Goal: Information Seeking & Learning: Find specific fact

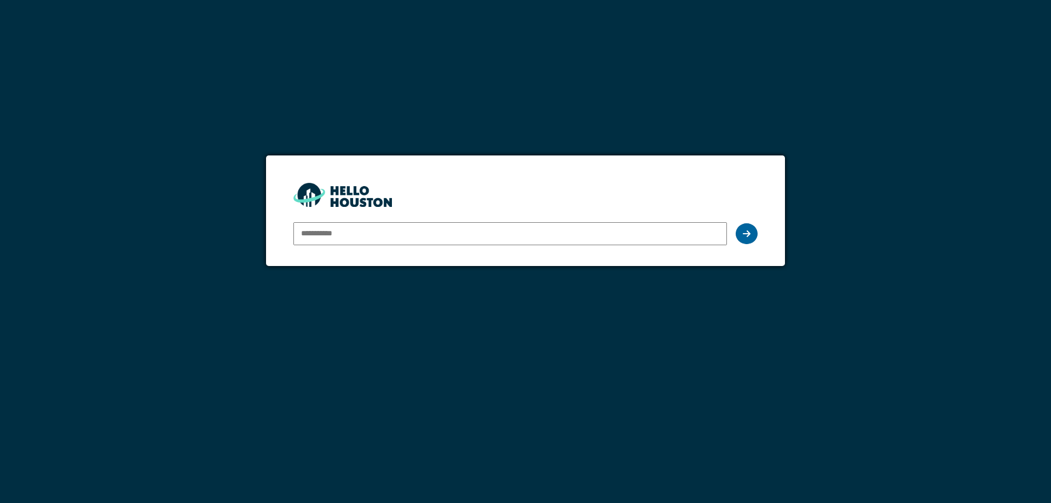
type input "**********"
click at [750, 241] on div at bounding box center [747, 233] width 22 height 21
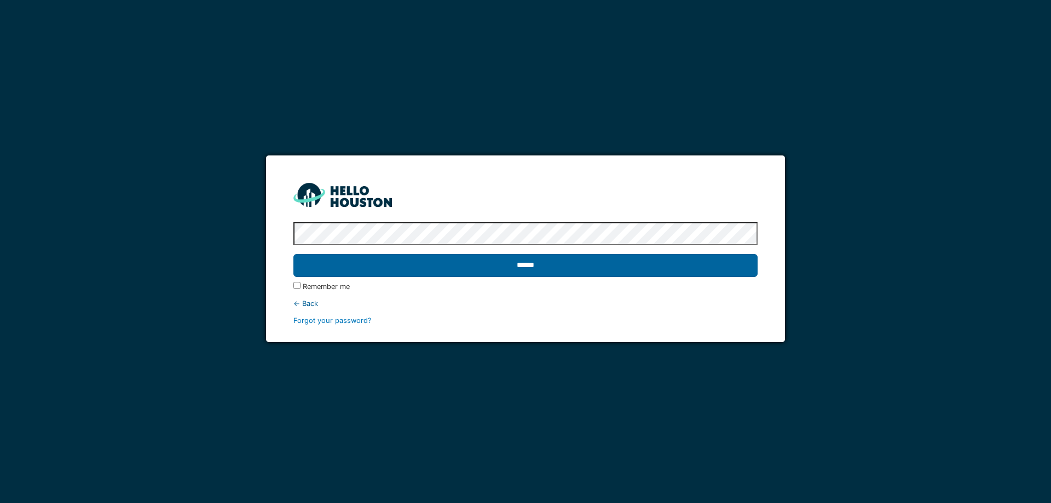
click at [533, 266] on input "******" at bounding box center [525, 265] width 464 height 23
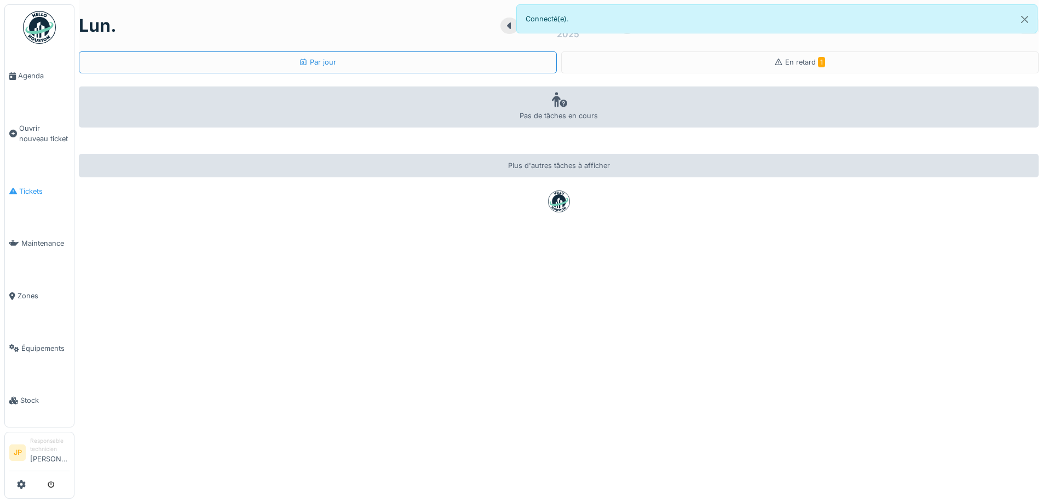
click at [27, 187] on span "Tickets" at bounding box center [44, 191] width 50 height 10
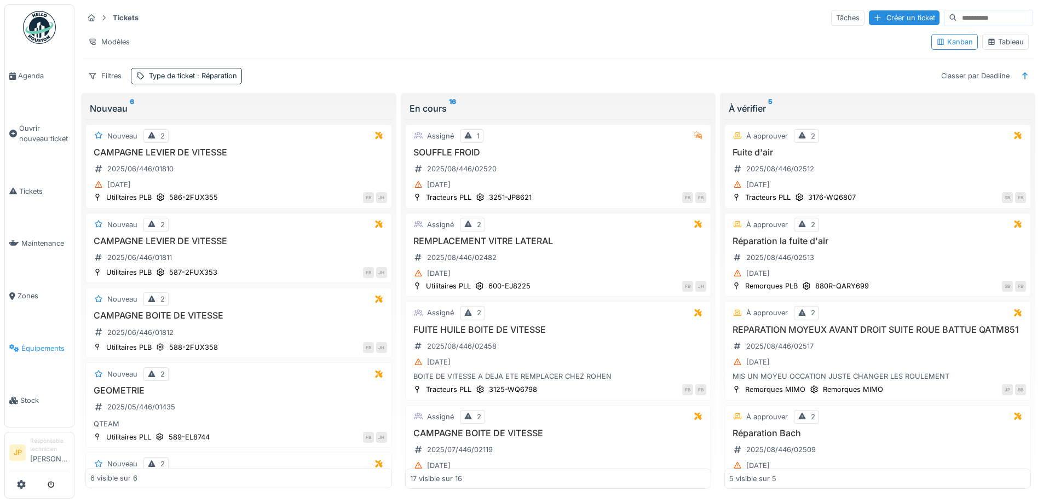
click at [37, 346] on link "Équipements" at bounding box center [39, 348] width 69 height 53
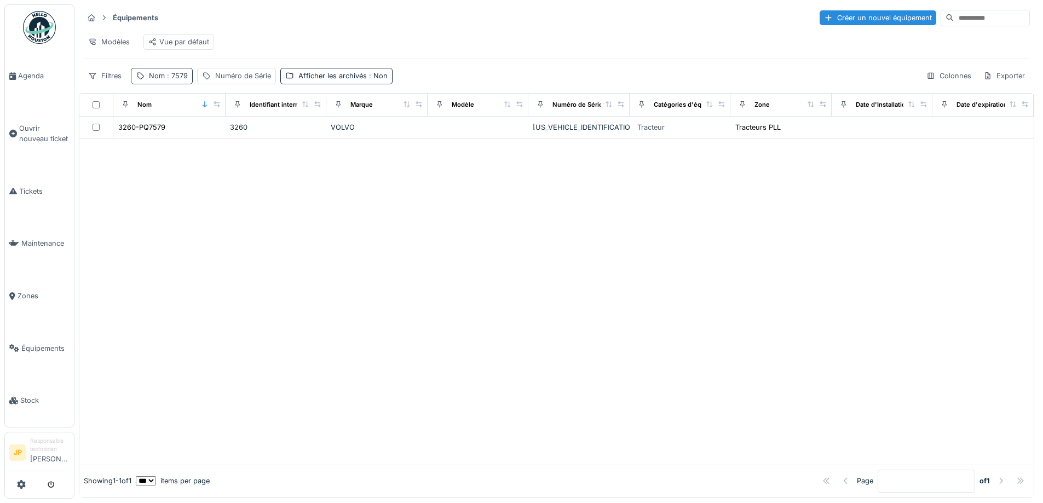
click at [178, 80] on span ": 7579" at bounding box center [176, 76] width 23 height 8
click at [236, 136] on icon at bounding box center [231, 136] width 9 height 7
click at [240, 81] on div "Numéro de Série" at bounding box center [243, 76] width 56 height 10
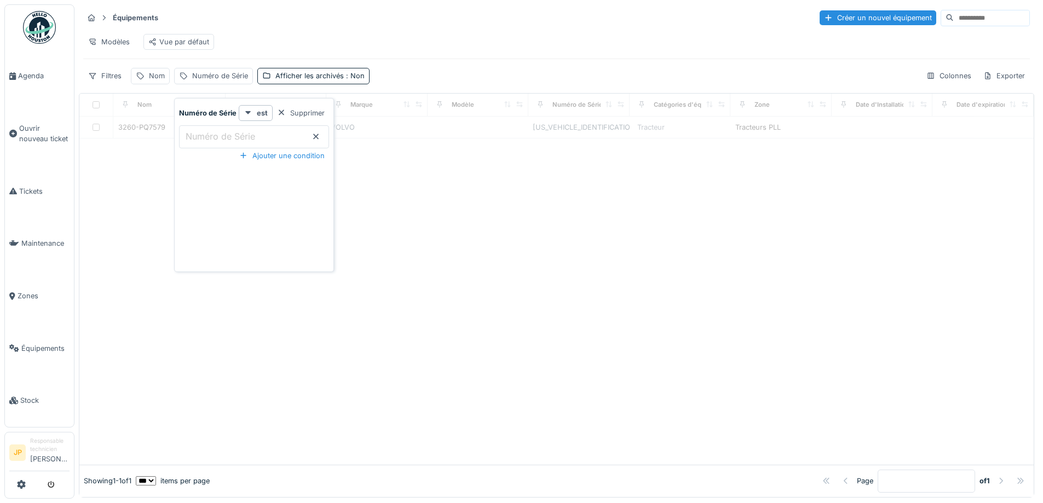
click at [256, 131] on label "Numéro de Série" at bounding box center [220, 136] width 74 height 13
click at [256, 131] on Série_g3MDU "Numéro de Série" at bounding box center [254, 136] width 150 height 23
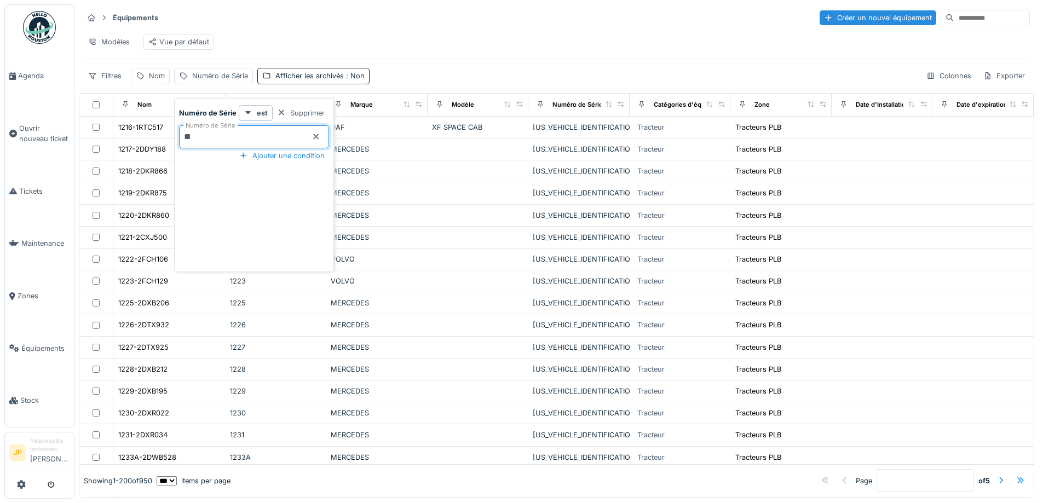
type Série_g3MDU "***"
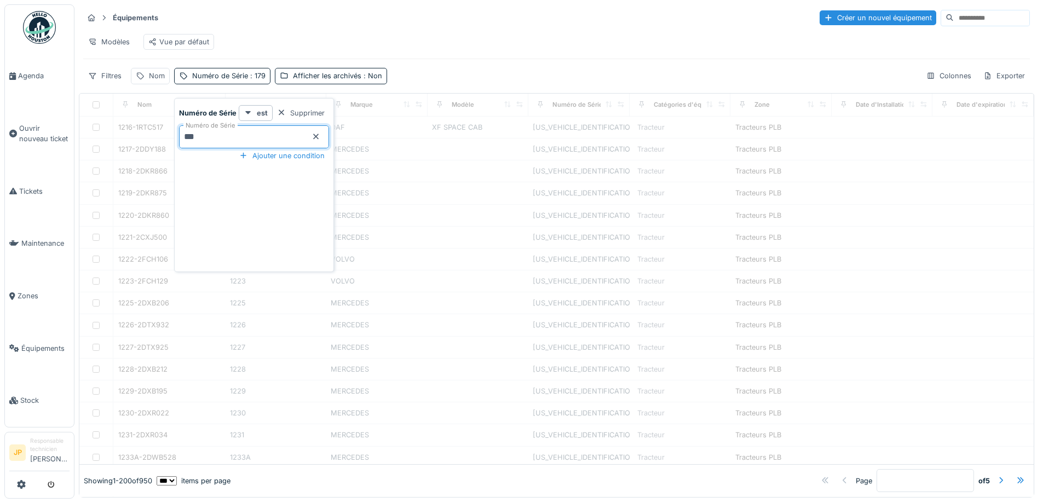
click at [481, 37] on div "Modèles Vue par défaut" at bounding box center [556, 42] width 947 height 25
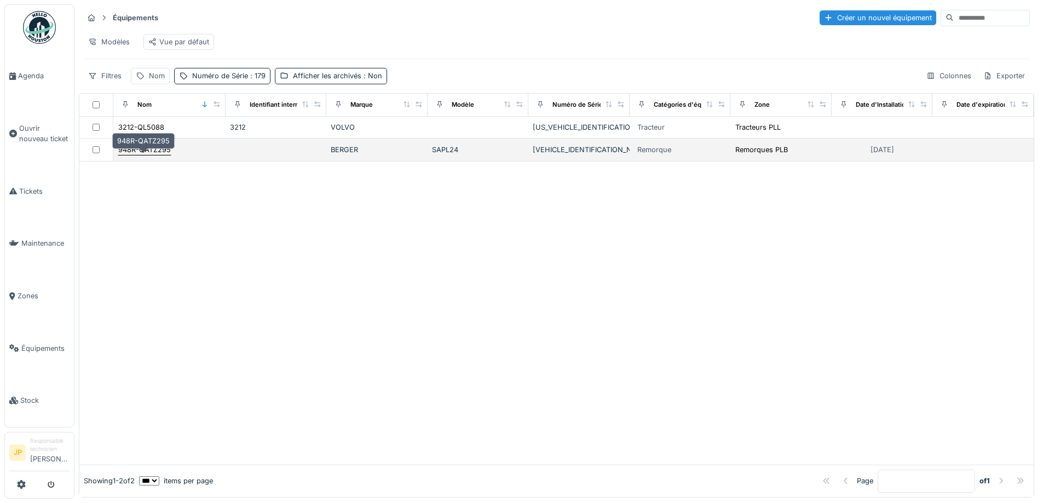
click at [150, 155] on div "948R-QATZ295" at bounding box center [144, 150] width 53 height 10
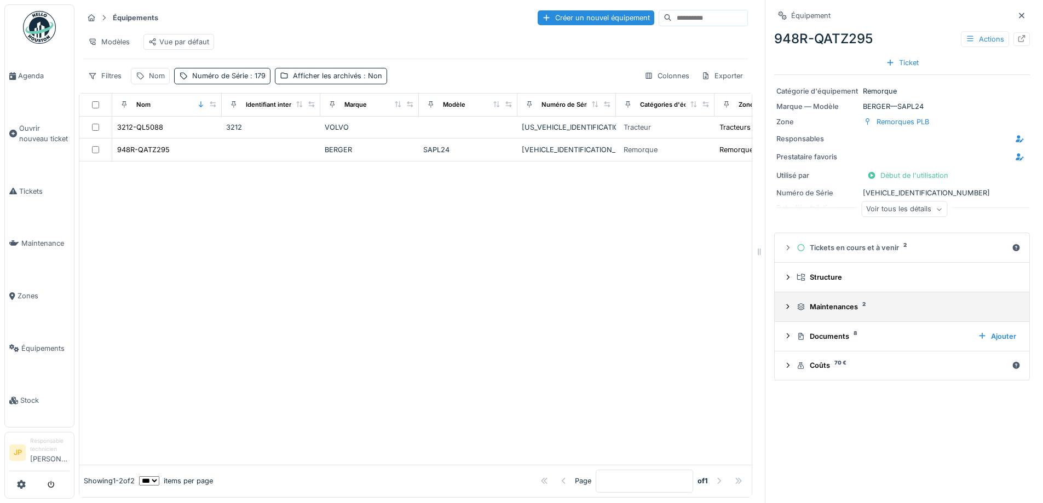
click at [805, 311] on div "Maintenances 2" at bounding box center [907, 307] width 220 height 10
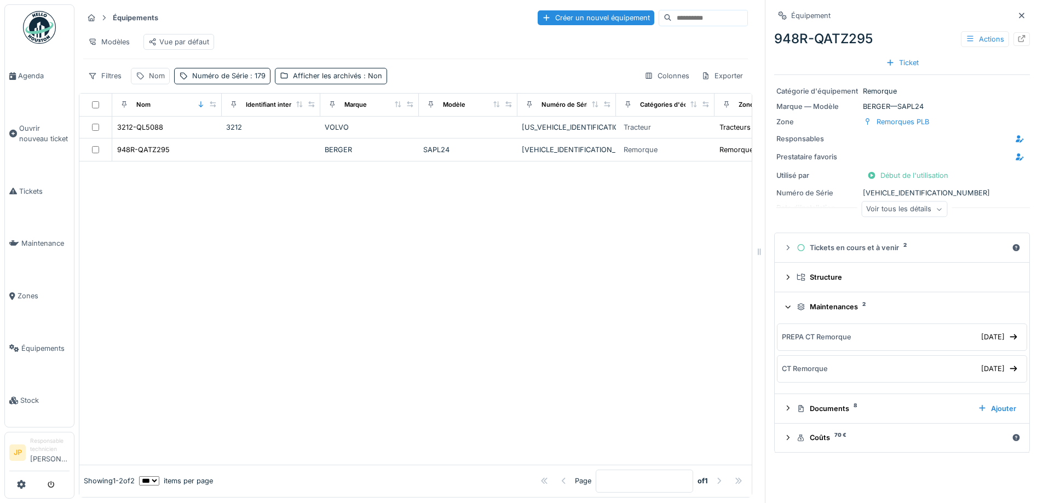
click at [828, 310] on div "Maintenances 2" at bounding box center [907, 307] width 220 height 10
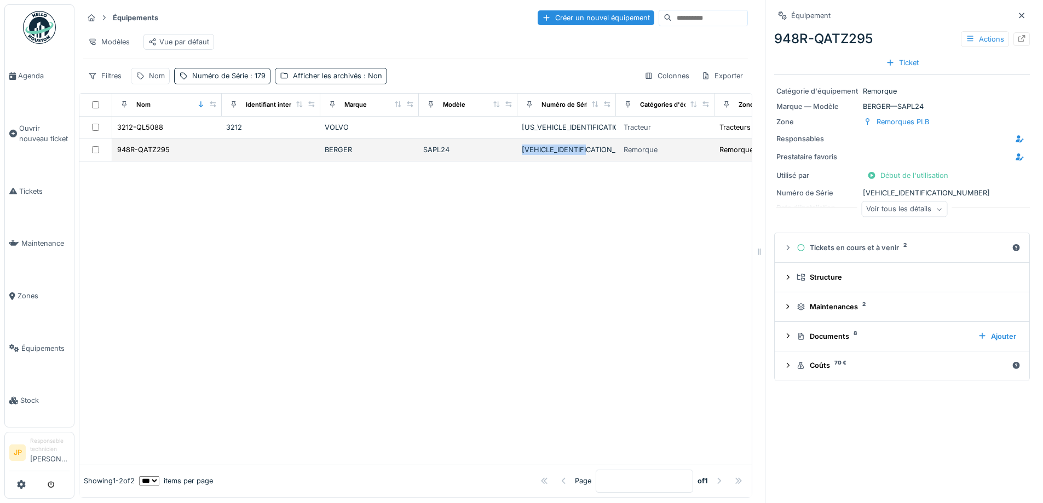
drag, startPoint x: 601, startPoint y: 157, endPoint x: 523, endPoint y: 162, distance: 77.9
click at [523, 155] on div "VCBUSLARTSFZT0179" at bounding box center [567, 150] width 90 height 10
copy div "VCBUSLARTSFZT0179"
click at [34, 397] on link "Stock" at bounding box center [39, 400] width 69 height 53
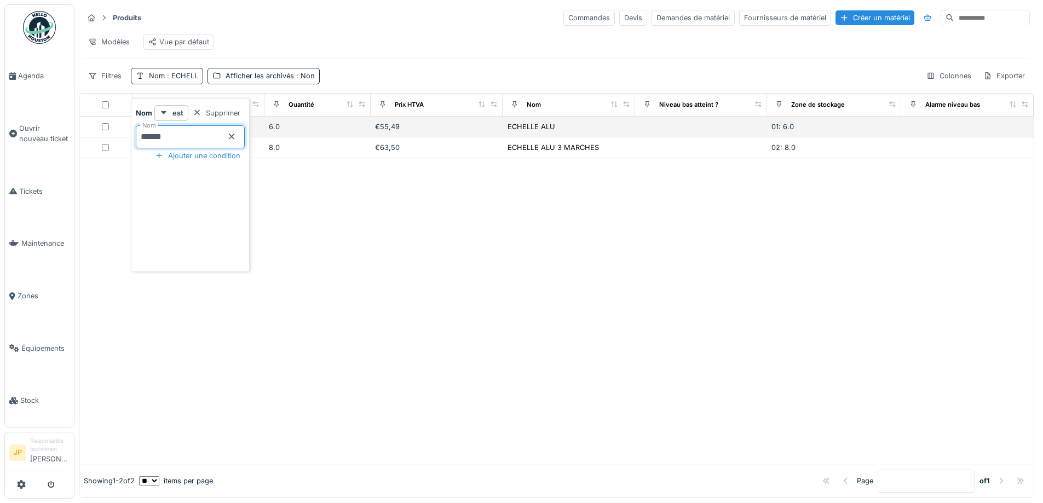
drag, startPoint x: 185, startPoint y: 137, endPoint x: 106, endPoint y: 141, distance: 79.0
click at [106, 141] on body "Agenda Ouvrir nouveau ticket Tickets Maintenance Zones Équipements Stock JP Res…" at bounding box center [521, 251] width 1043 height 503
type input "*******"
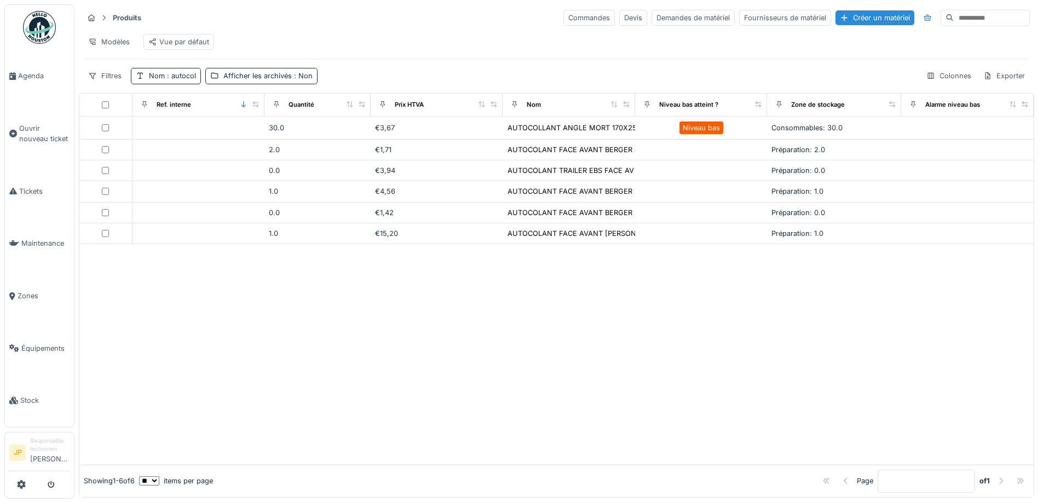
click at [598, 348] on div at bounding box center [556, 354] width 954 height 221
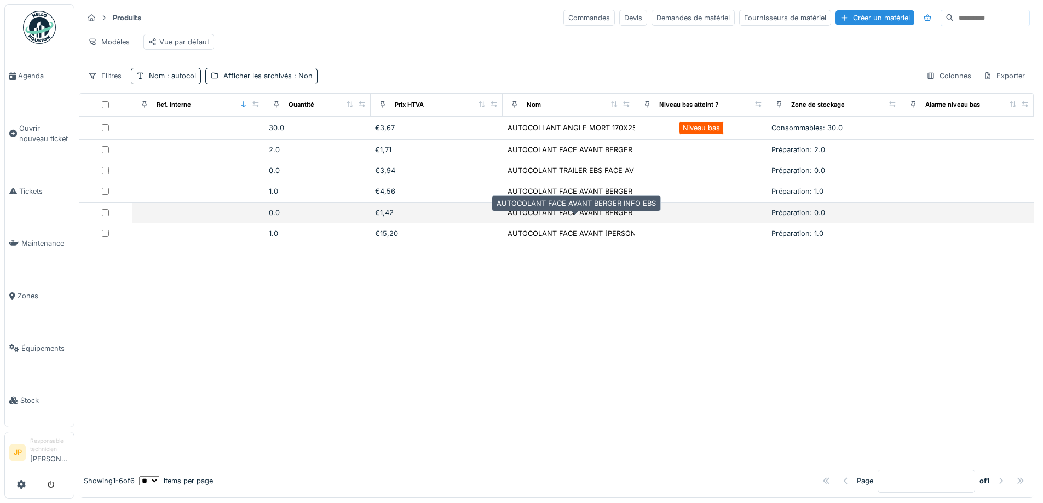
click at [559, 217] on div "AUTOCOLANT FACE AVANT BERGER INFO EBS" at bounding box center [587, 213] width 159 height 10
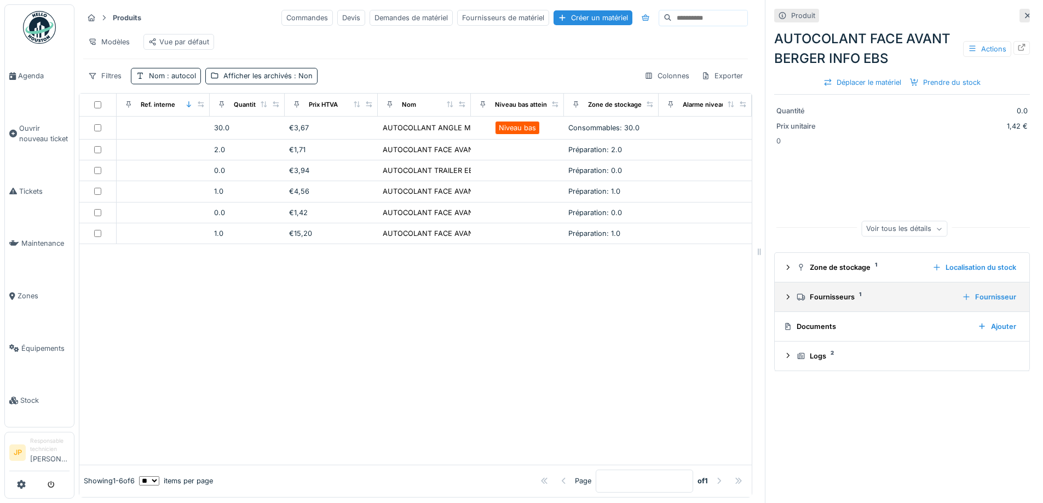
click at [827, 306] on summary "Fournisseurs 1 Fournisseur" at bounding box center [902, 297] width 246 height 20
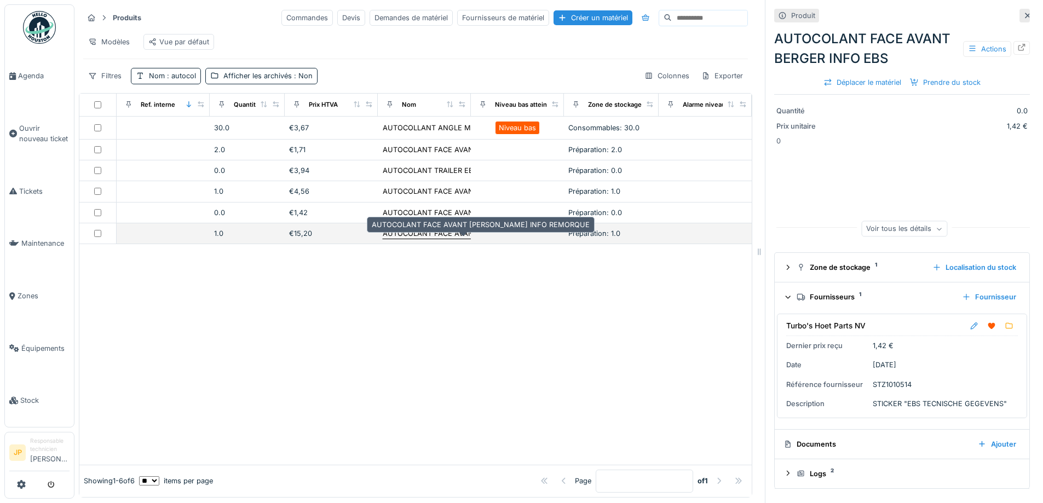
click at [407, 239] on div "AUTOCOLANT FACE AVANT [PERSON_NAME] INFO REMORQUE" at bounding box center [492, 233] width 218 height 10
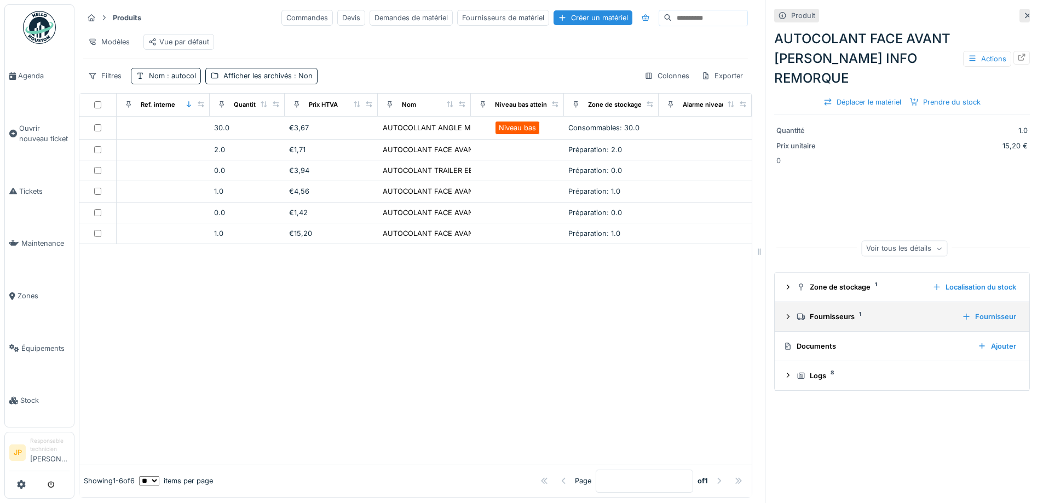
click at [822, 307] on summary "Fournisseurs 1 Fournisseur" at bounding box center [902, 317] width 246 height 20
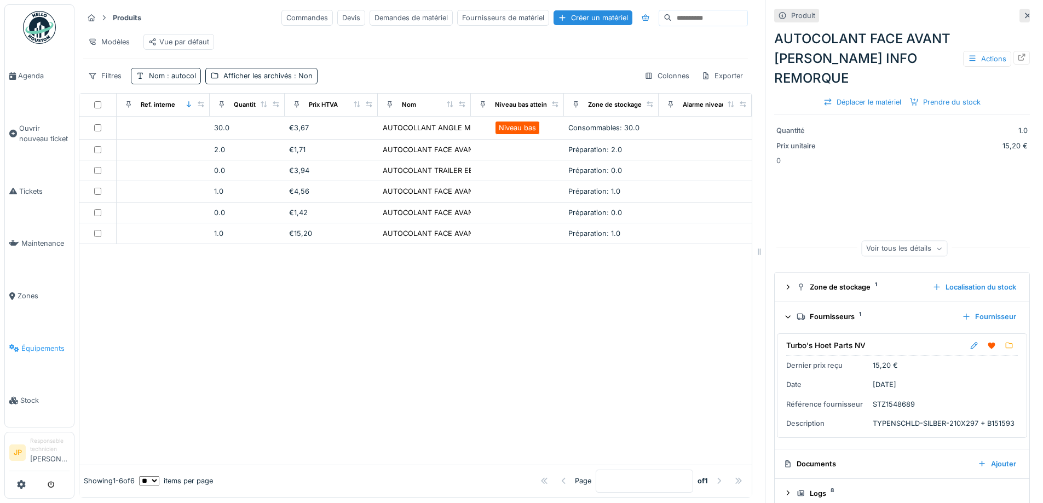
click at [27, 343] on span "Équipements" at bounding box center [45, 348] width 48 height 10
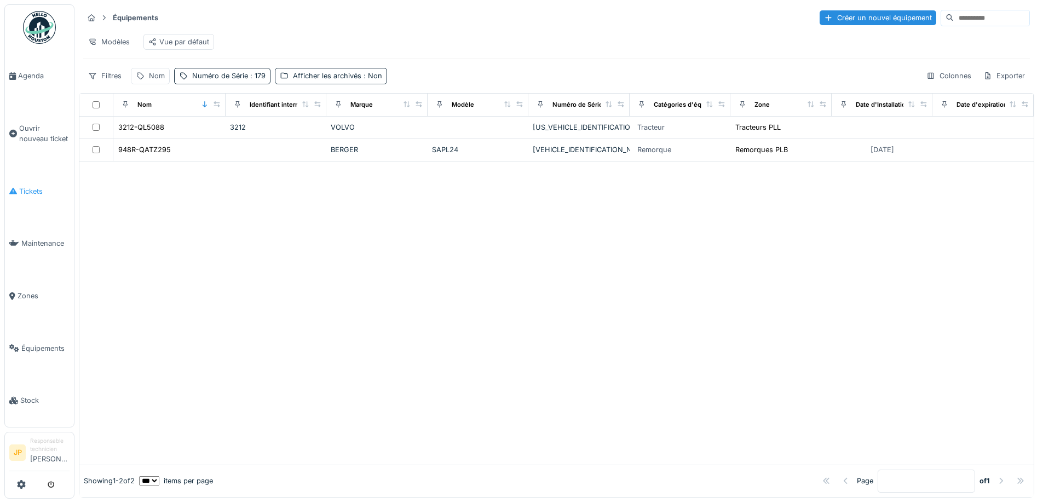
click at [10, 187] on icon at bounding box center [13, 191] width 8 height 8
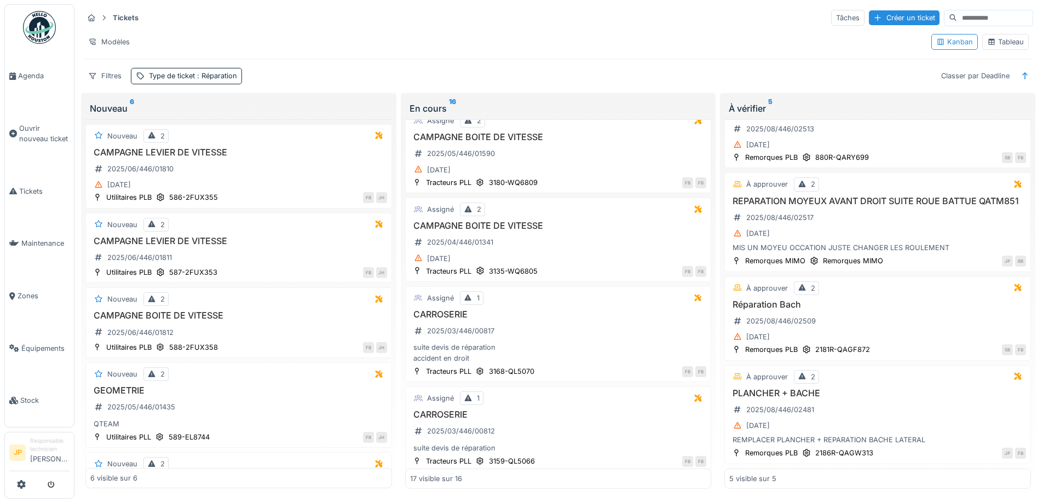
scroll to position [1191, 0]
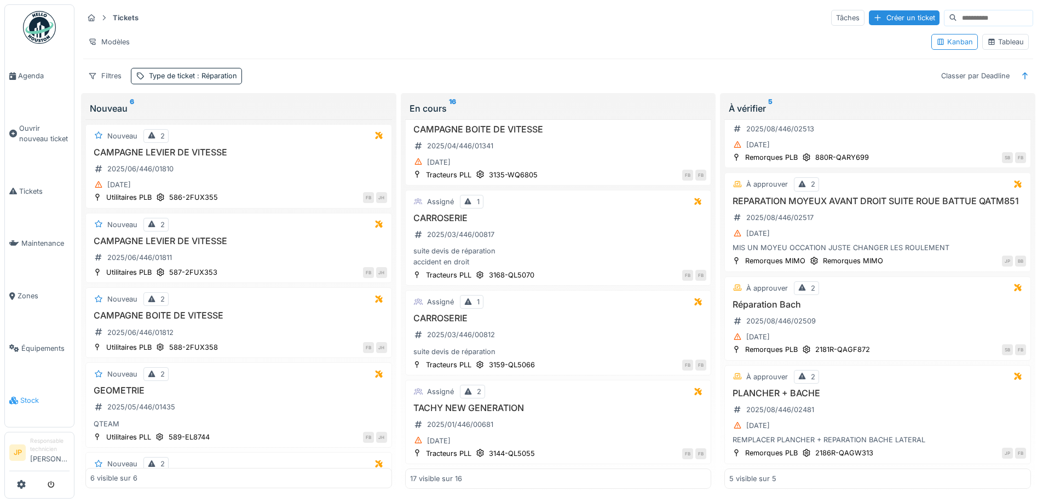
click at [30, 395] on span "Stock" at bounding box center [44, 400] width 49 height 10
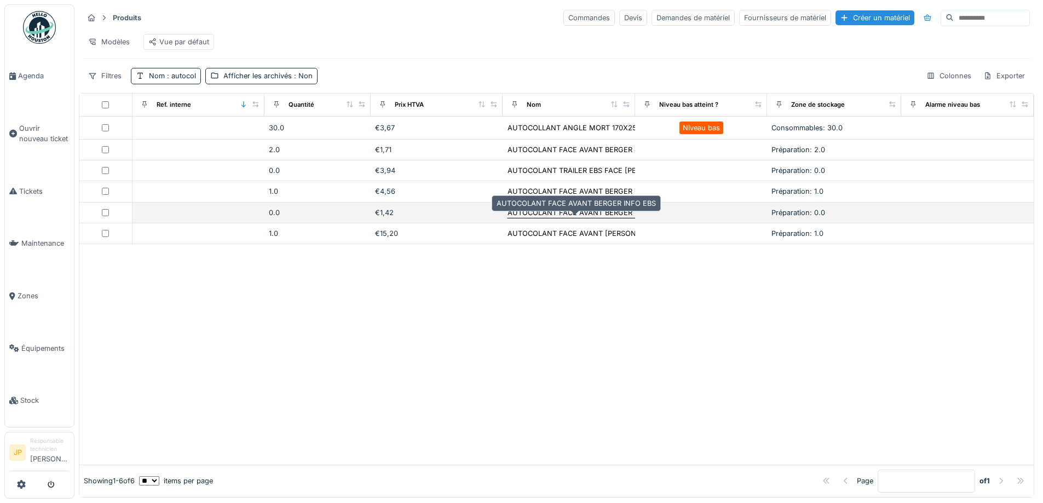
click at [531, 218] on div "AUTOCOLANT FACE AVANT BERGER INFO EBS" at bounding box center [587, 213] width 159 height 10
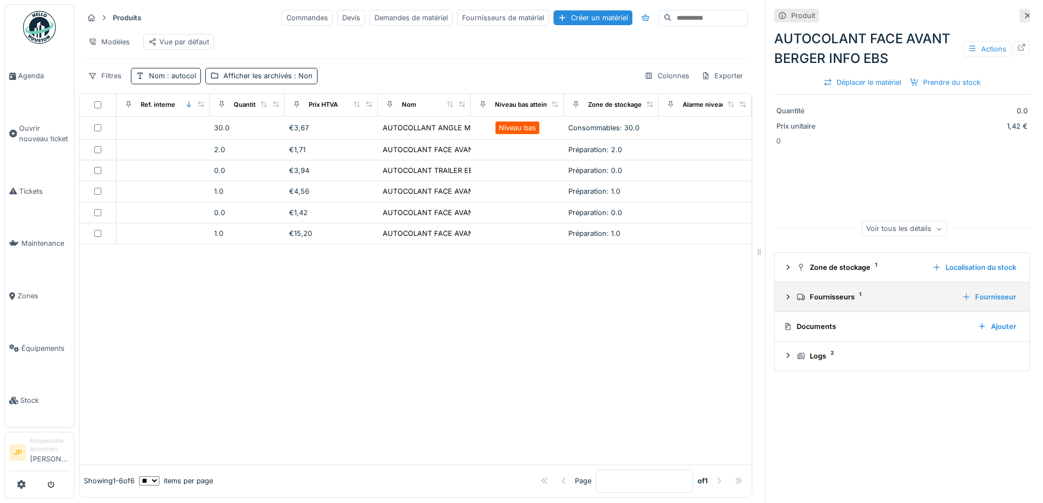
click at [826, 302] on div "Fournisseurs 1" at bounding box center [875, 297] width 157 height 10
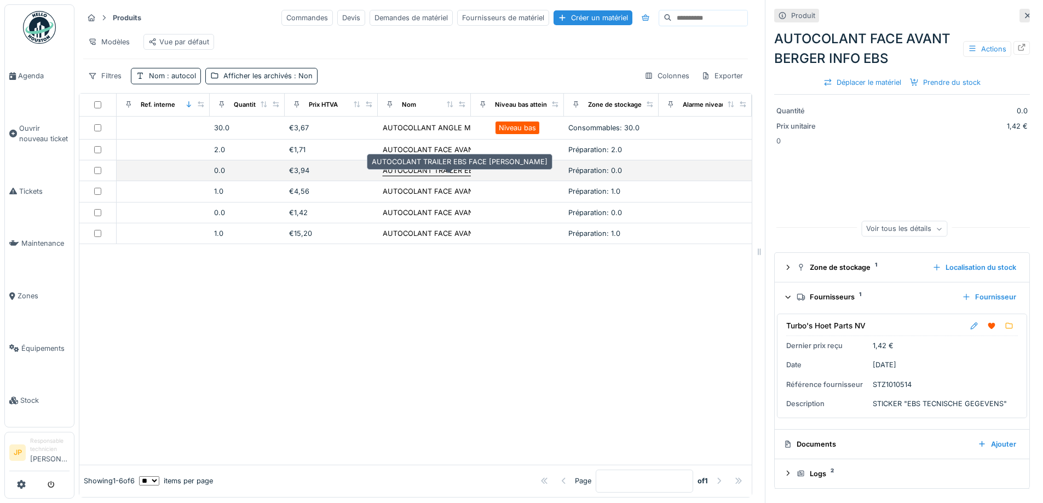
click at [423, 176] on div "AUTOCOLANT TRAILER EBS FACE [PERSON_NAME]" at bounding box center [471, 170] width 176 height 10
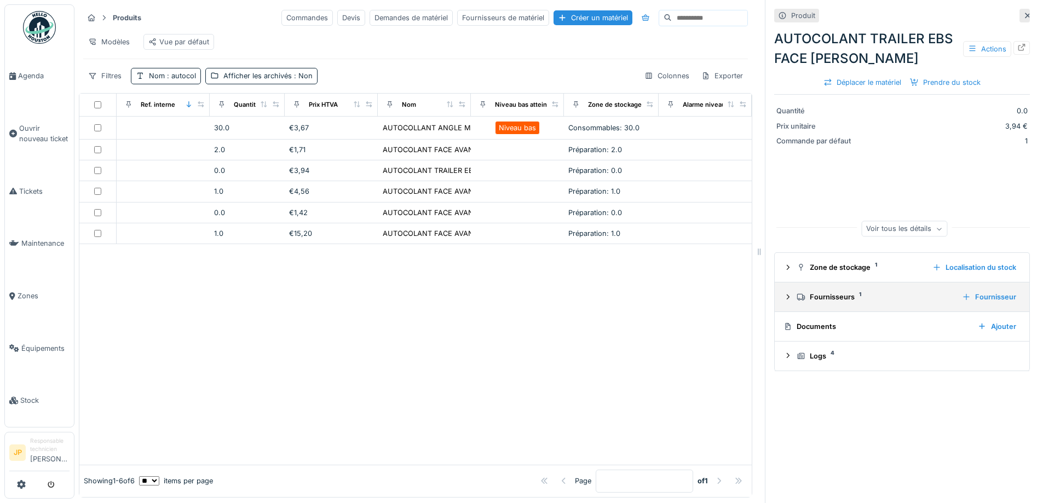
click at [815, 298] on div "Fournisseurs 1" at bounding box center [875, 297] width 157 height 10
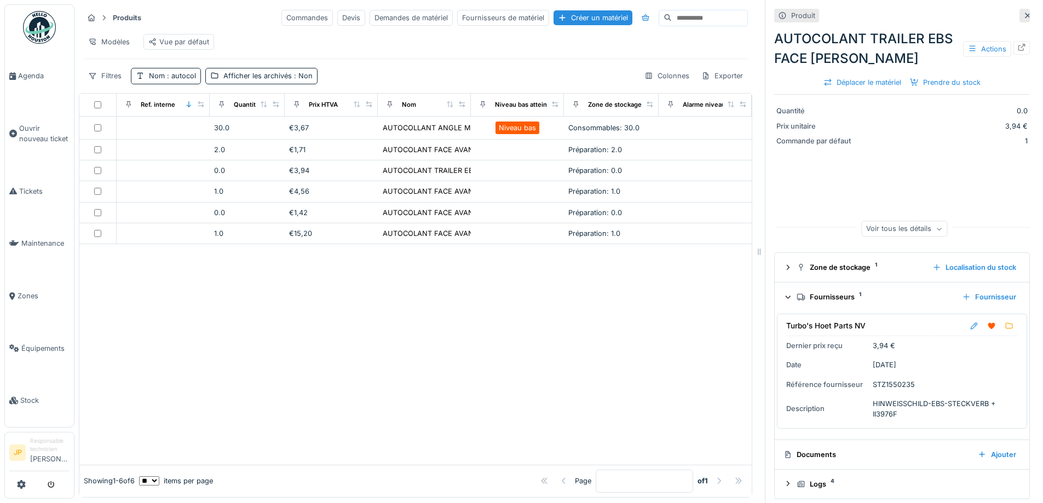
click at [816, 298] on div "Fournisseurs 1" at bounding box center [875, 297] width 157 height 10
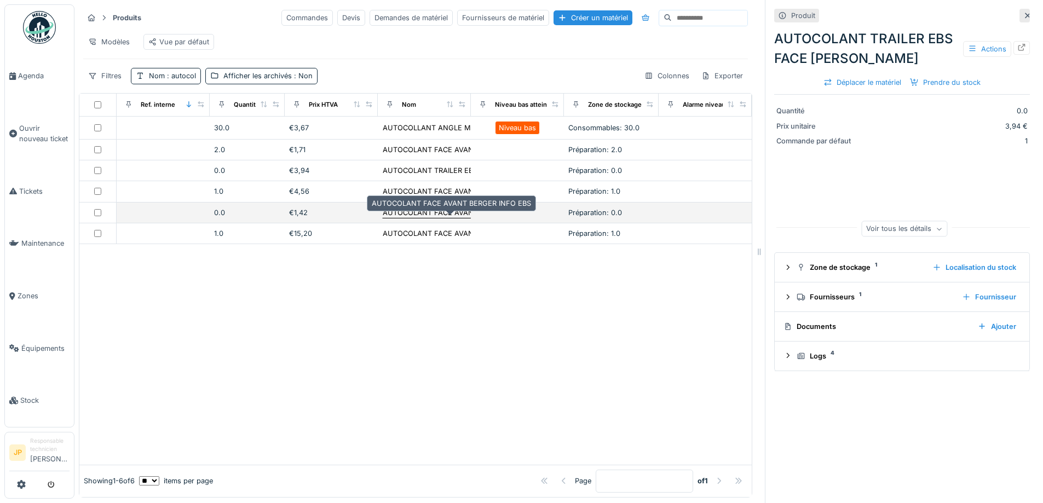
click at [414, 218] on div "AUTOCOLANT FACE AVANT BERGER INFO EBS" at bounding box center [462, 213] width 159 height 10
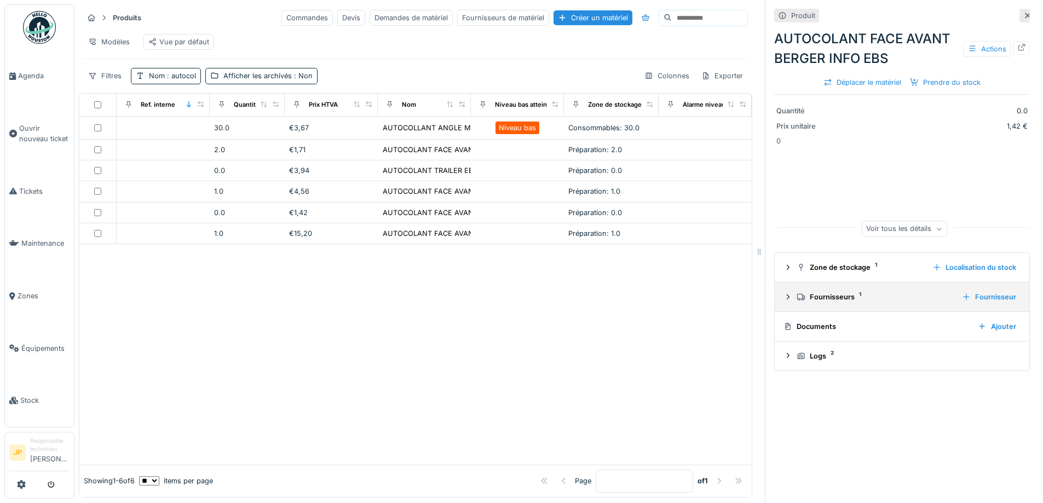
click at [814, 293] on div "Fournisseurs 1" at bounding box center [875, 297] width 157 height 10
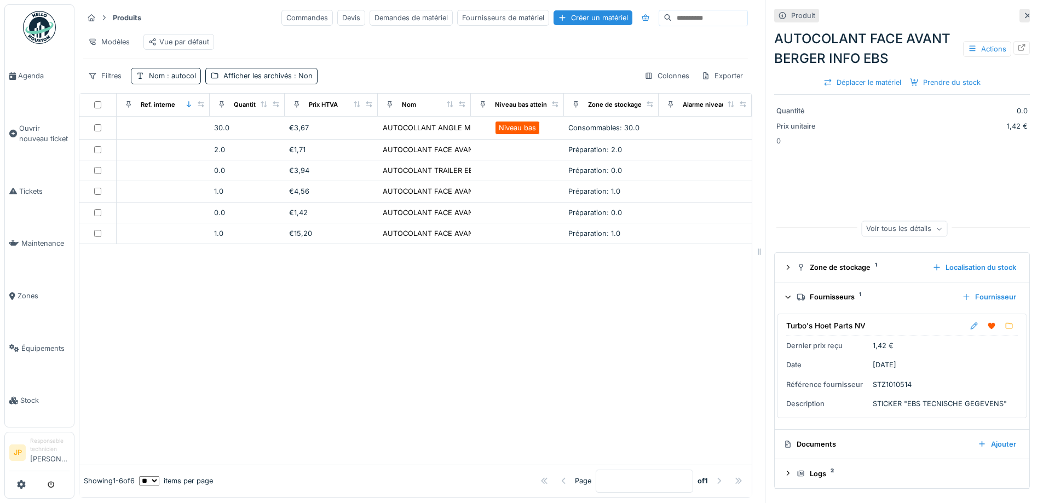
click at [814, 302] on div "Fournisseurs 1" at bounding box center [875, 297] width 157 height 10
